Goal: Transaction & Acquisition: Purchase product/service

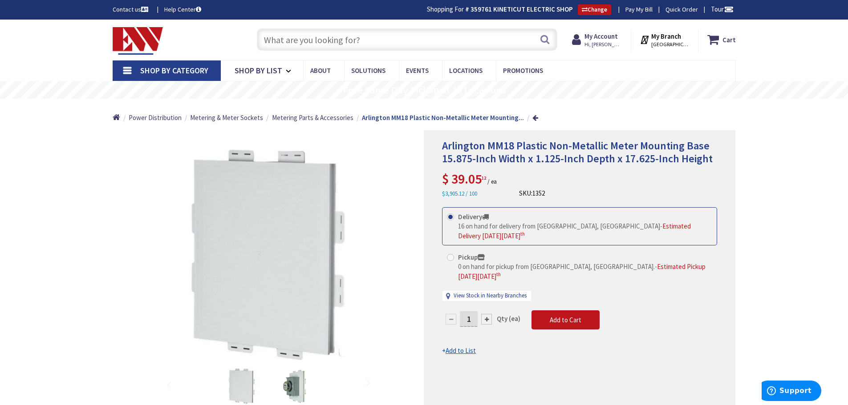
drag, startPoint x: 0, startPoint y: 0, endPoint x: 373, endPoint y: 40, distance: 375.0
click at [373, 40] on input "text" at bounding box center [407, 39] width 300 height 22
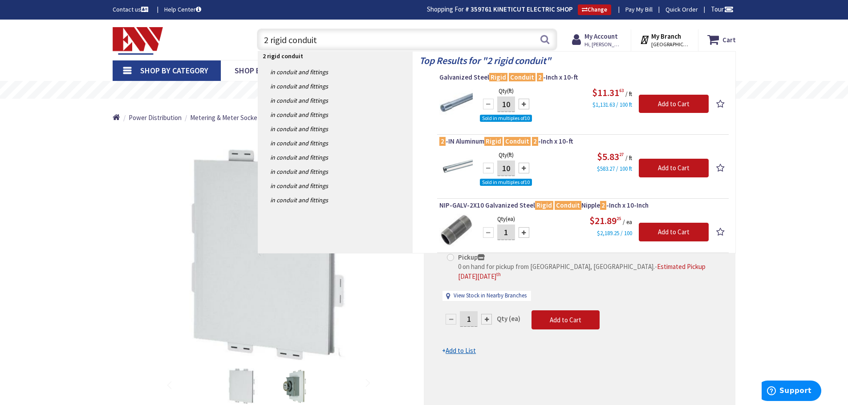
click at [332, 41] on input "2 rigid conduit" at bounding box center [407, 39] width 300 height 22
type input "2"
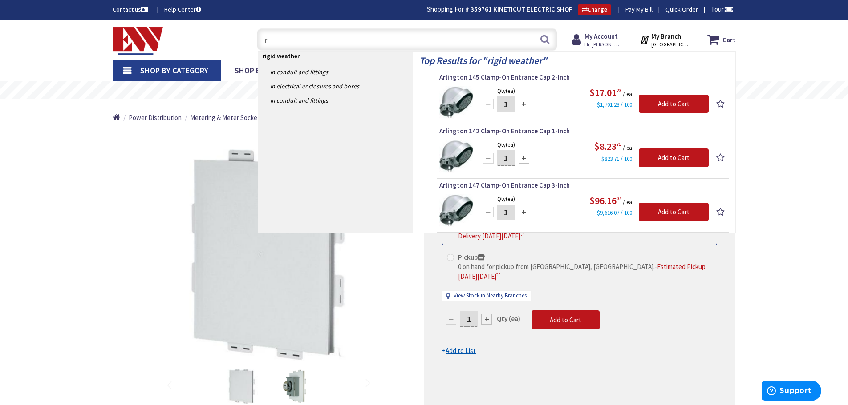
type input "r"
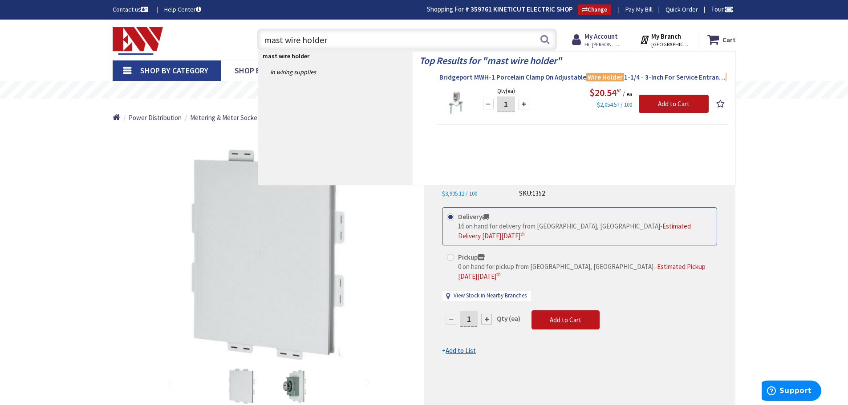
type input "mast wire holder"
click at [507, 76] on span "Bridgeport MWH-1 Porcelain Clamp On Adjustable Wire Holder 1-1/4 - 3-Inch For S…" at bounding box center [582, 77] width 287 height 9
